Goal: Task Accomplishment & Management: Manage account settings

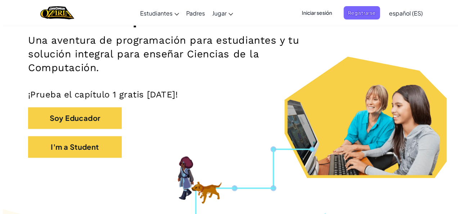
scroll to position [108, 0]
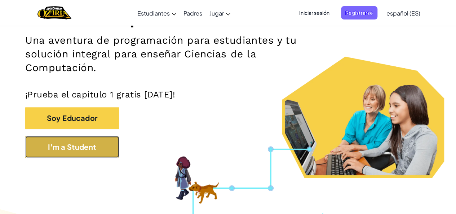
click at [102, 150] on button "I'm a Student" at bounding box center [72, 147] width 94 height 22
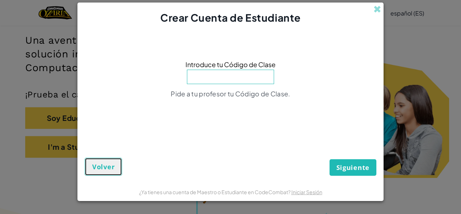
click at [104, 158] on button "Volver" at bounding box center [103, 167] width 37 height 18
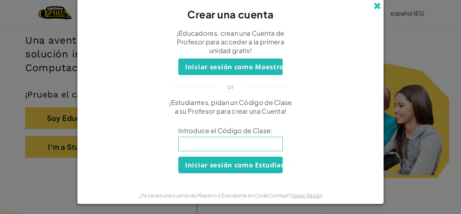
click at [374, 10] on span at bounding box center [378, 6] width 8 height 8
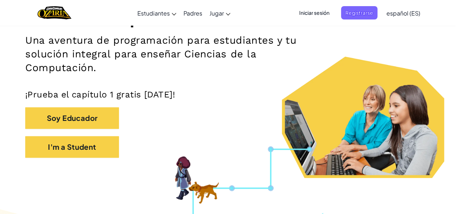
click at [320, 12] on span "Iniciar sesión" at bounding box center [314, 12] width 39 height 13
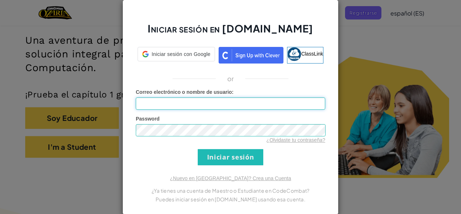
type input "[PERSON_NAME]"
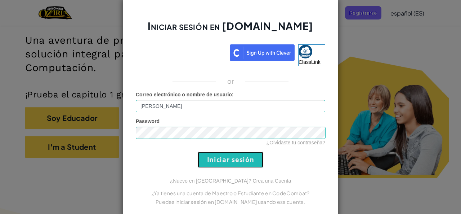
click at [220, 159] on input "Iniciar sesión" at bounding box center [231, 159] width 66 height 16
